Goal: Check status: Check status

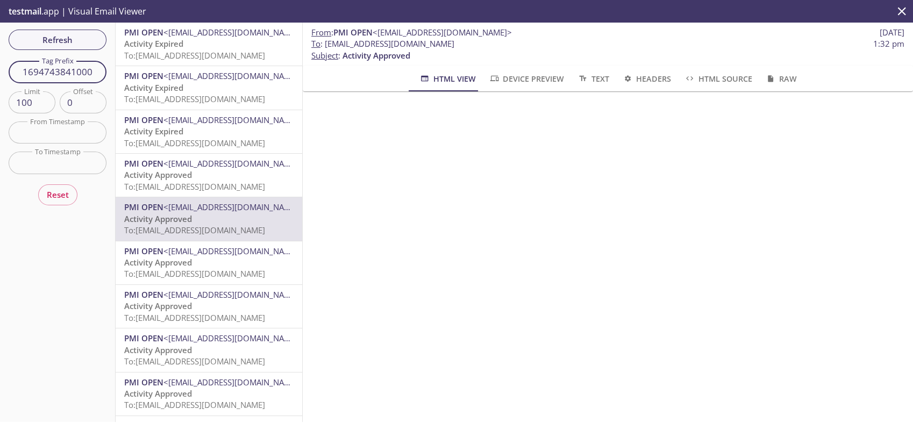
click at [70, 56] on div "Refresh Filters Tag Prefix 1694743841000 Tag Prefix Limit 100 Limit Offset 0 Of…" at bounding box center [58, 223] width 116 height 400
click at [61, 42] on span "Refresh" at bounding box center [57, 40] width 81 height 14
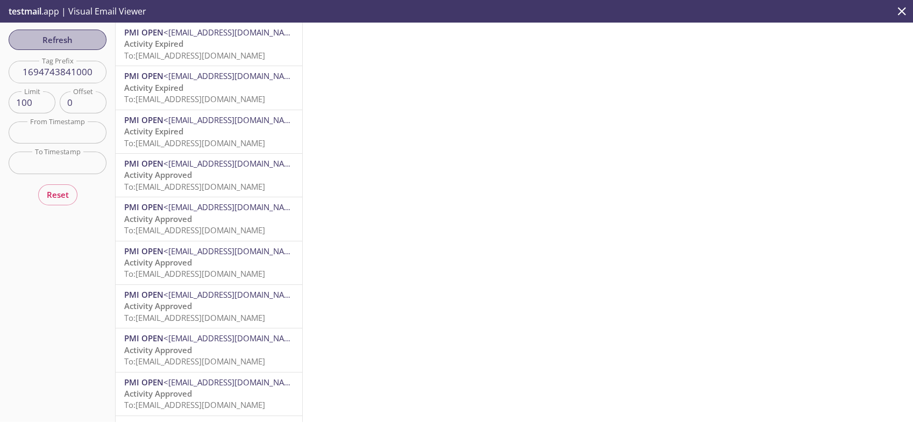
click at [62, 43] on span "Refresh" at bounding box center [57, 40] width 81 height 14
click at [181, 174] on span "Activity Approved" at bounding box center [158, 174] width 68 height 11
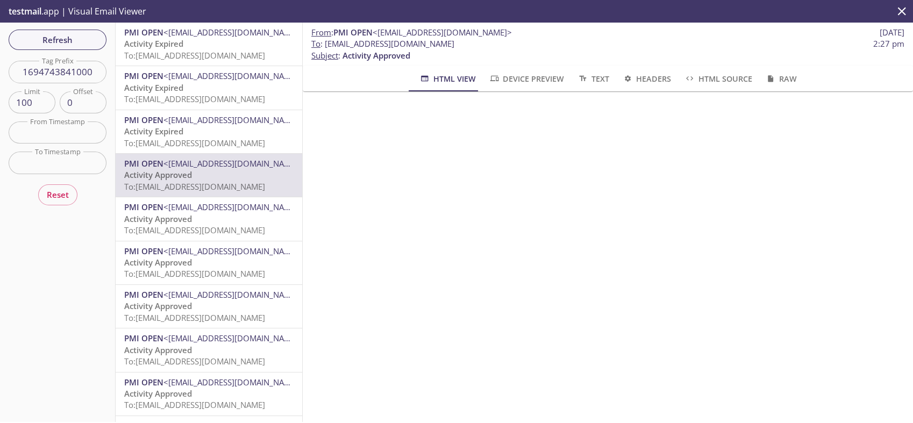
click at [169, 61] on p "Activity Expired To: [EMAIL_ADDRESS][DOMAIN_NAME]" at bounding box center [208, 49] width 169 height 23
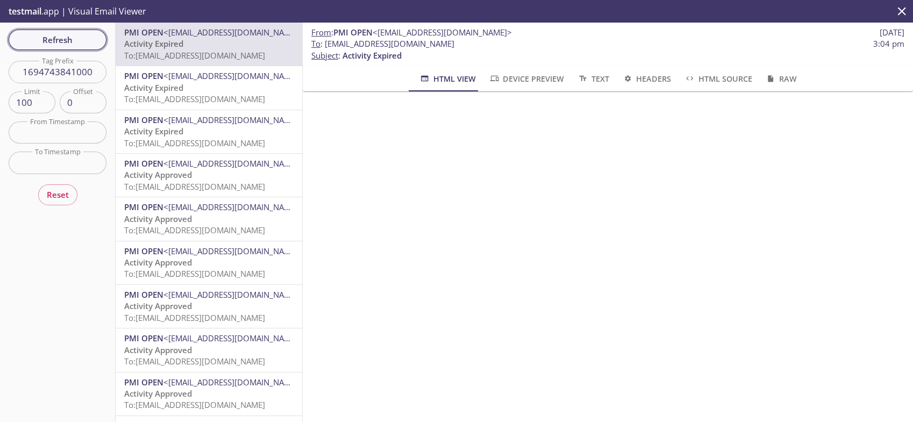
click at [100, 42] on button "Refresh" at bounding box center [58, 40] width 98 height 20
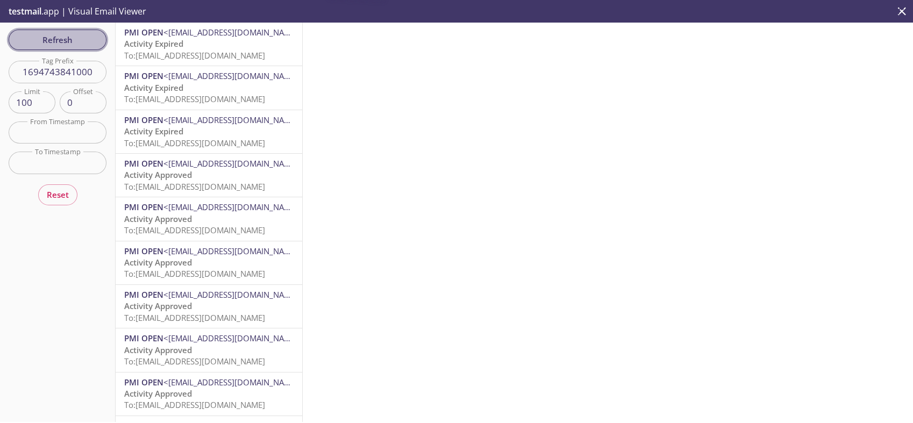
click at [100, 42] on button "Refresh" at bounding box center [58, 40] width 98 height 20
click at [40, 37] on span "Refresh" at bounding box center [57, 40] width 81 height 14
click at [60, 39] on span "Refresh" at bounding box center [57, 40] width 81 height 14
click at [59, 39] on span "Refresh" at bounding box center [57, 40] width 81 height 14
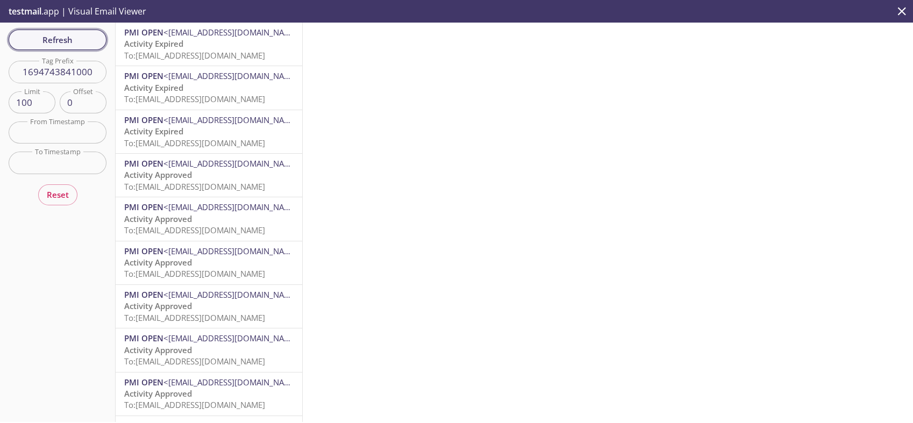
click at [77, 41] on span "Refresh" at bounding box center [57, 40] width 81 height 14
